Goal: Task Accomplishment & Management: Manage account settings

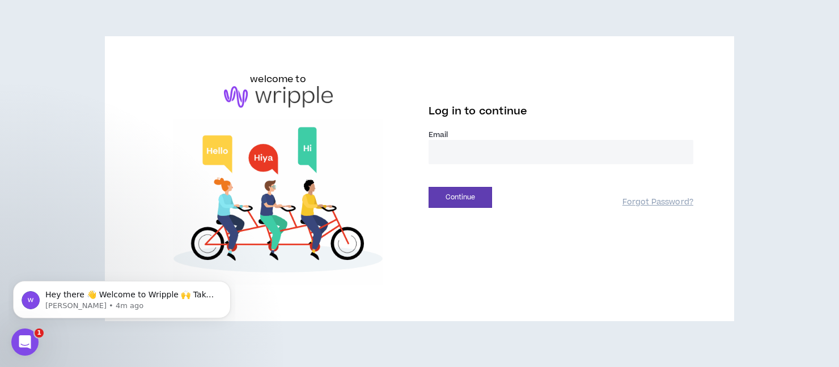
click at [556, 155] on input "email" at bounding box center [561, 152] width 265 height 24
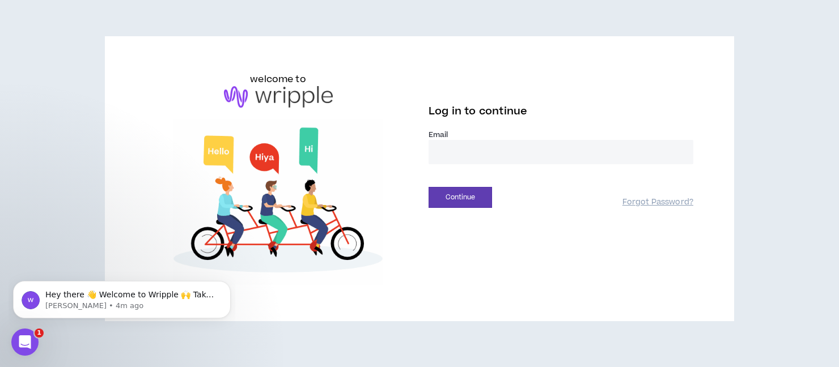
type input "**********"
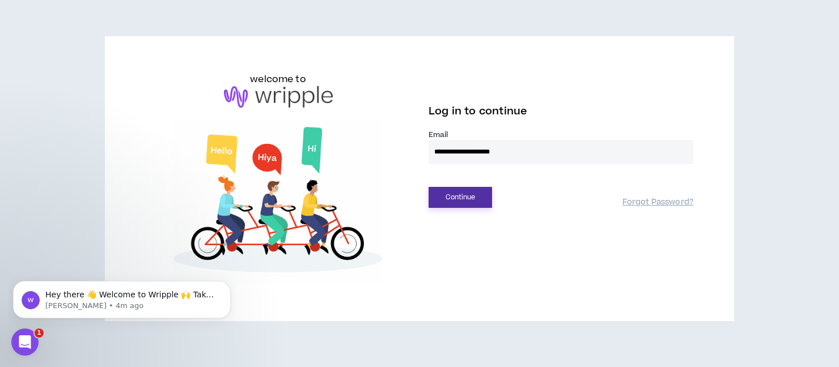
click at [467, 201] on button "Continue" at bounding box center [460, 197] width 63 height 21
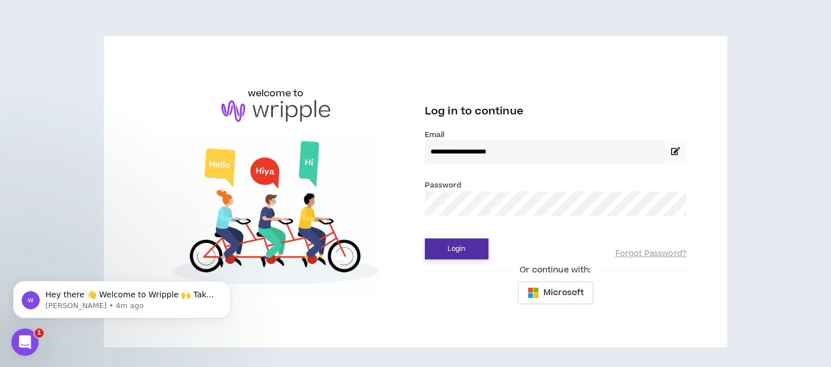
click at [467, 249] on button "Login" at bounding box center [456, 249] width 63 height 21
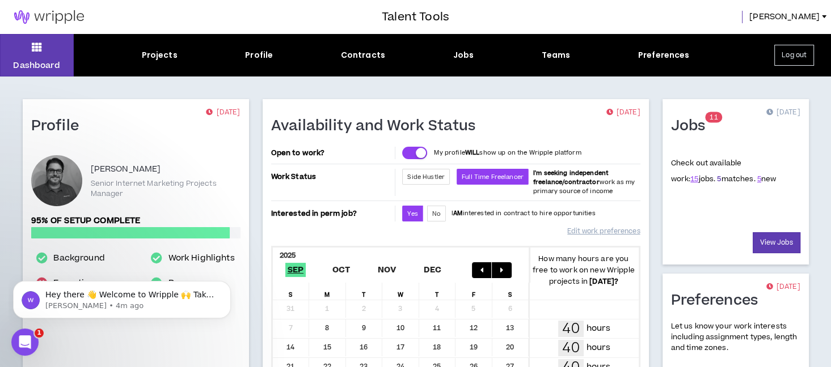
click at [717, 183] on link "5" at bounding box center [719, 179] width 4 height 10
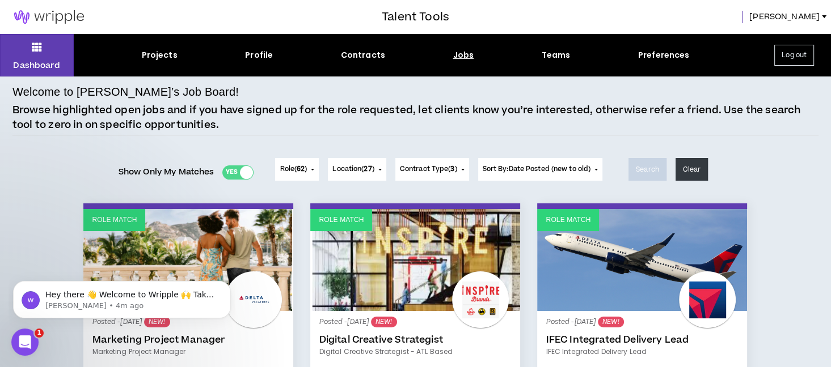
click at [169, 344] on link "Marketing Project Manager" at bounding box center [188, 339] width 193 height 11
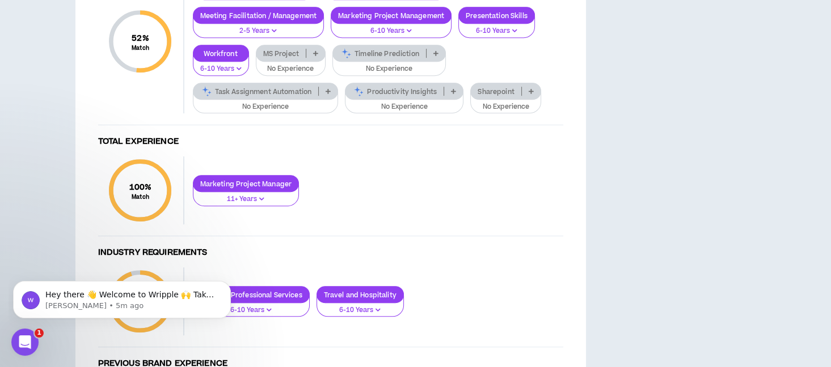
scroll to position [982, 0]
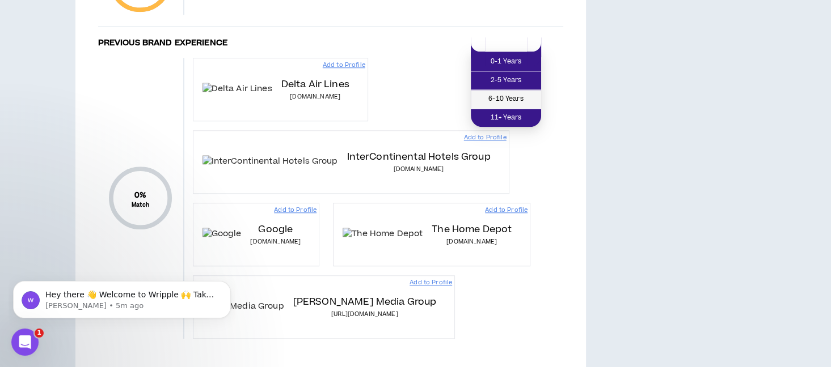
click at [528, 99] on span "6-10 Years" at bounding box center [505, 99] width 57 height 12
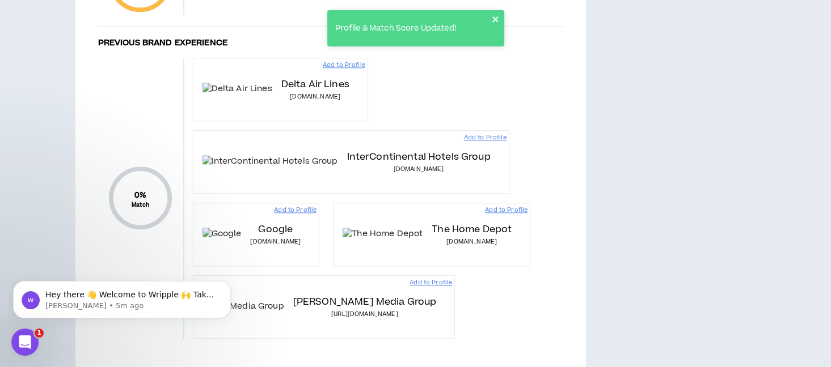
click at [494, 19] on icon "close" at bounding box center [495, 19] width 6 height 6
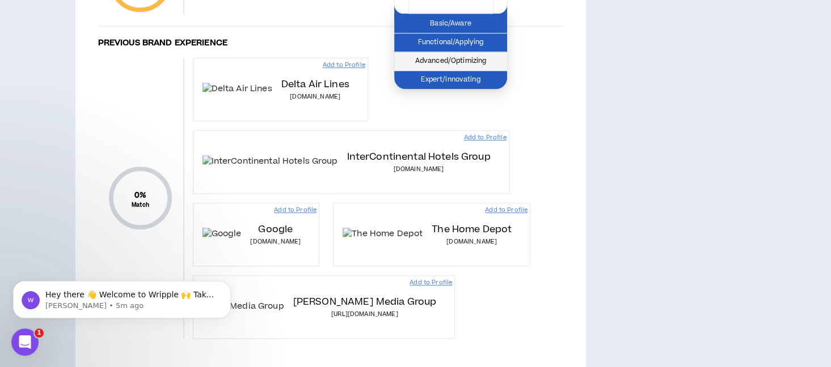
click at [467, 65] on span "Advanced/Optimizing" at bounding box center [450, 61] width 99 height 12
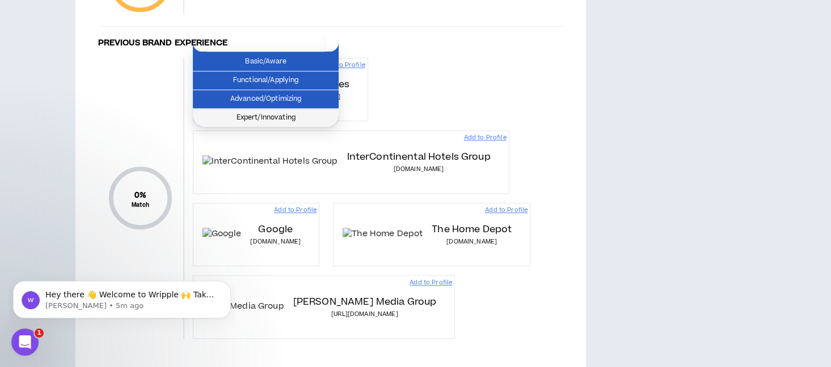
click at [290, 117] on span "Expert/Innovating" at bounding box center [266, 118] width 132 height 12
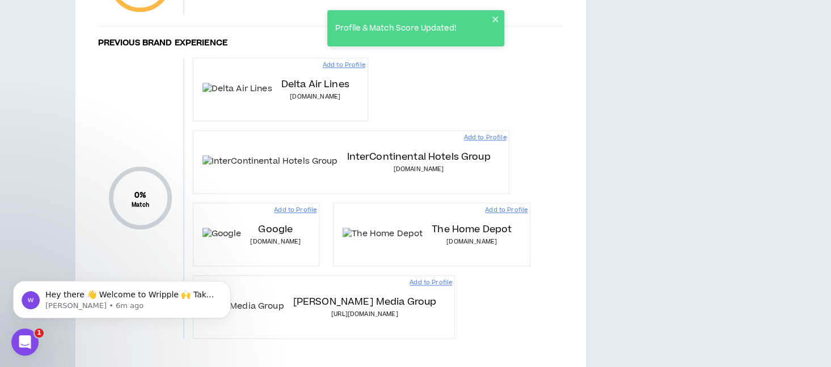
click at [358, 49] on div "Profile & Match Score Updated!" at bounding box center [415, 33] width 181 height 50
click at [335, 56] on div "Profile & Match Score Updated!" at bounding box center [415, 33] width 181 height 50
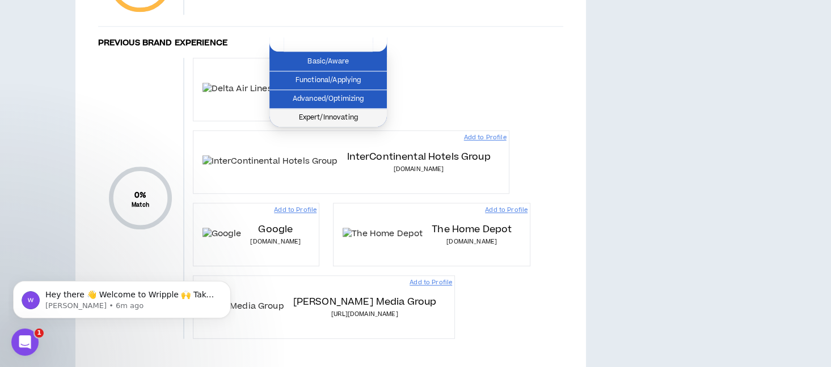
click at [345, 115] on span "Expert/Innovating" at bounding box center [328, 118] width 104 height 12
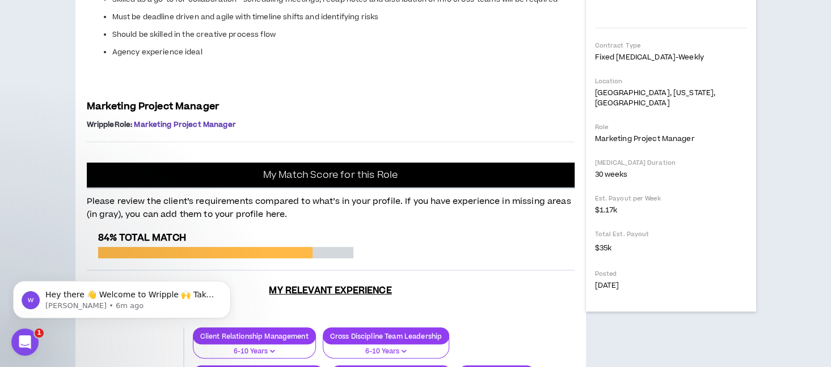
scroll to position [0, 0]
